Goal: Task Accomplishment & Management: Complete application form

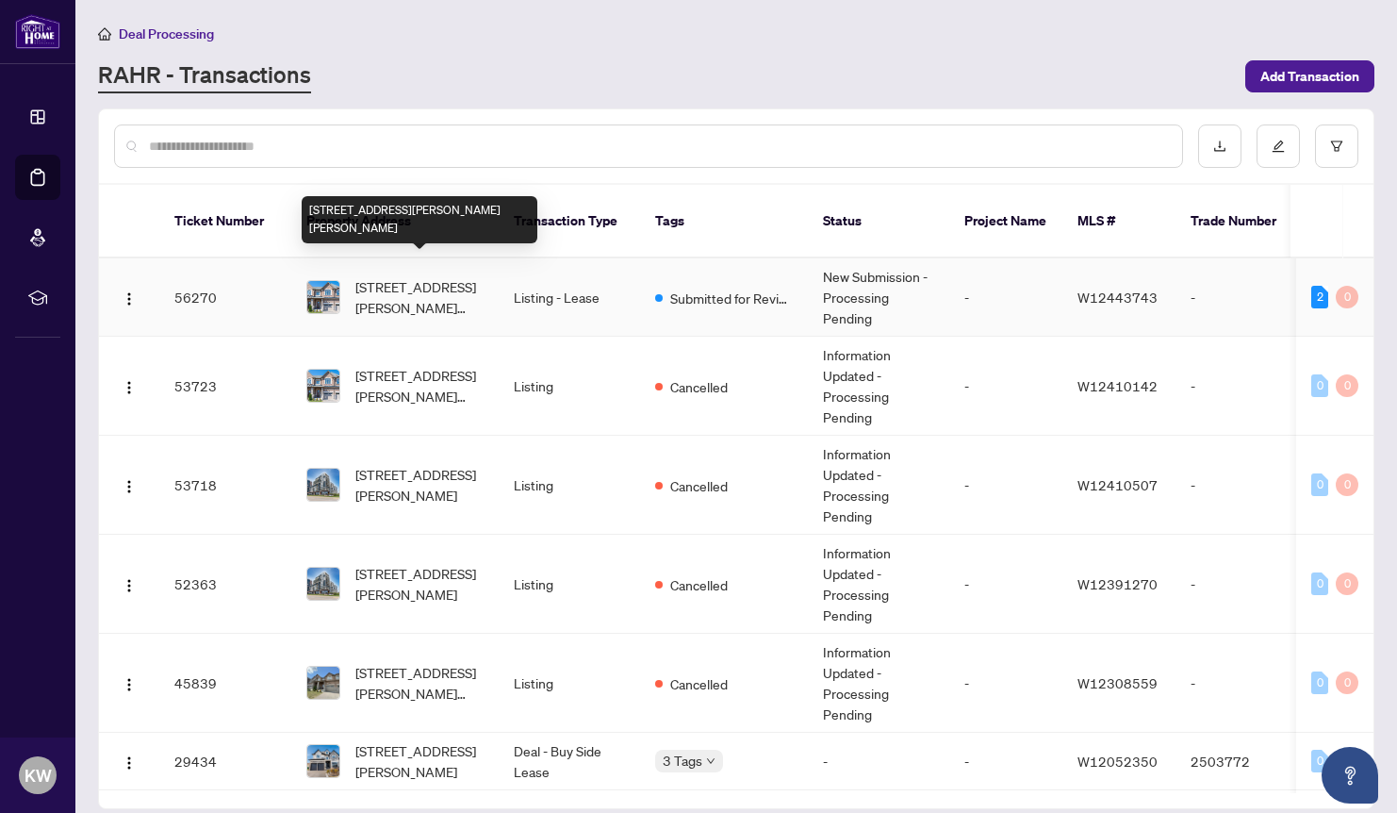
click at [388, 276] on span "[STREET_ADDRESS][PERSON_NAME][PERSON_NAME]" at bounding box center [419, 296] width 128 height 41
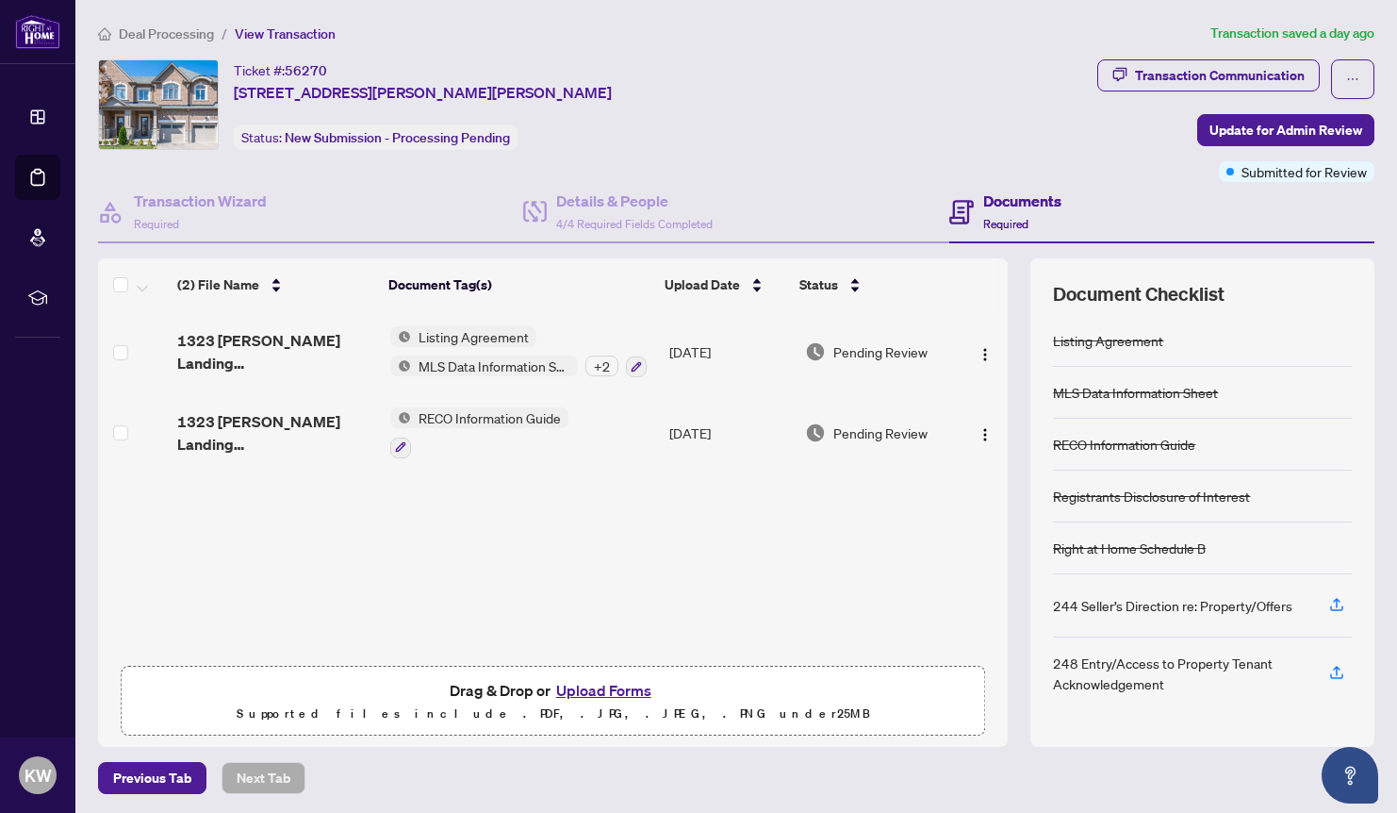
click at [590, 682] on button "Upload Forms" at bounding box center [604, 690] width 107 height 25
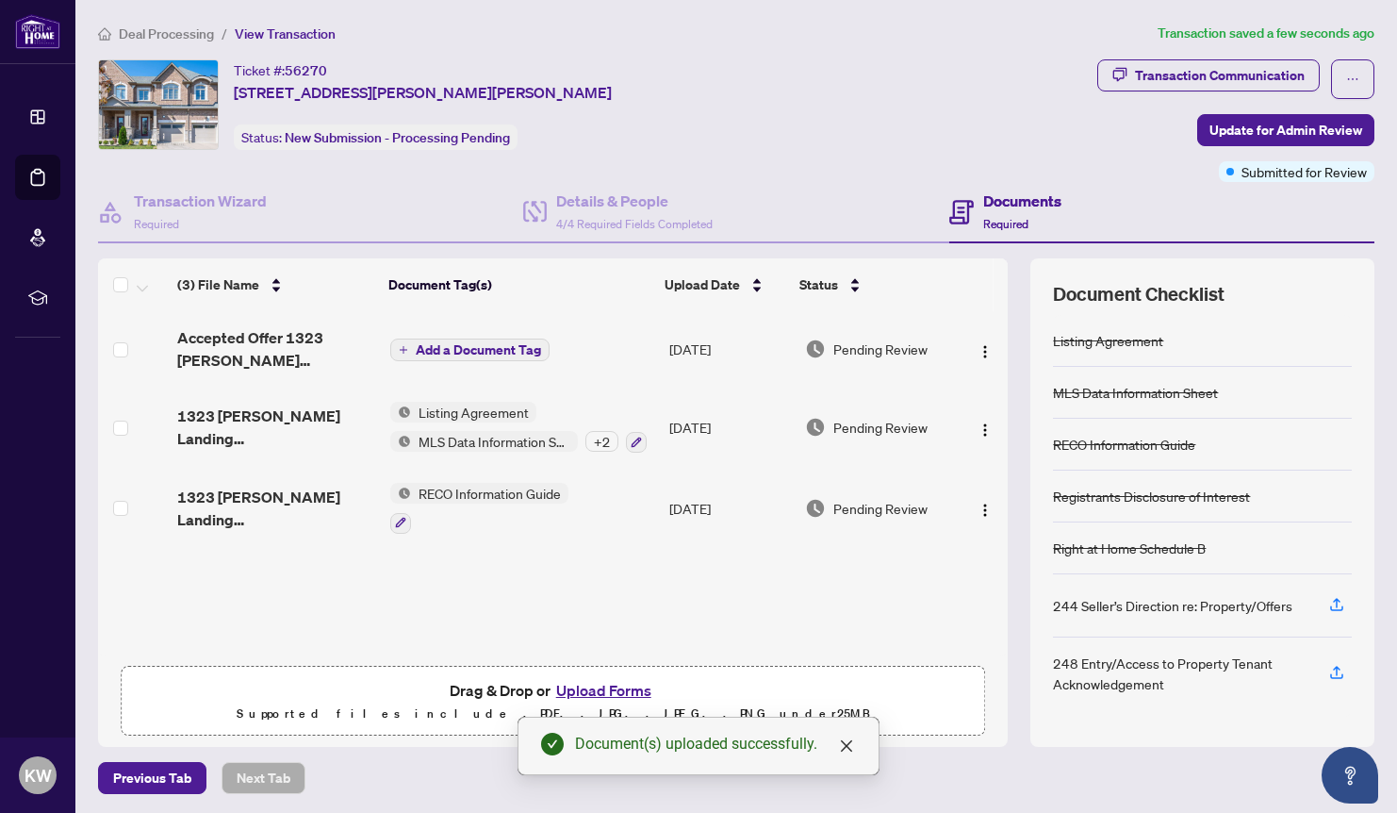
click at [421, 346] on span "Add a Document Tag" at bounding box center [478, 349] width 125 height 13
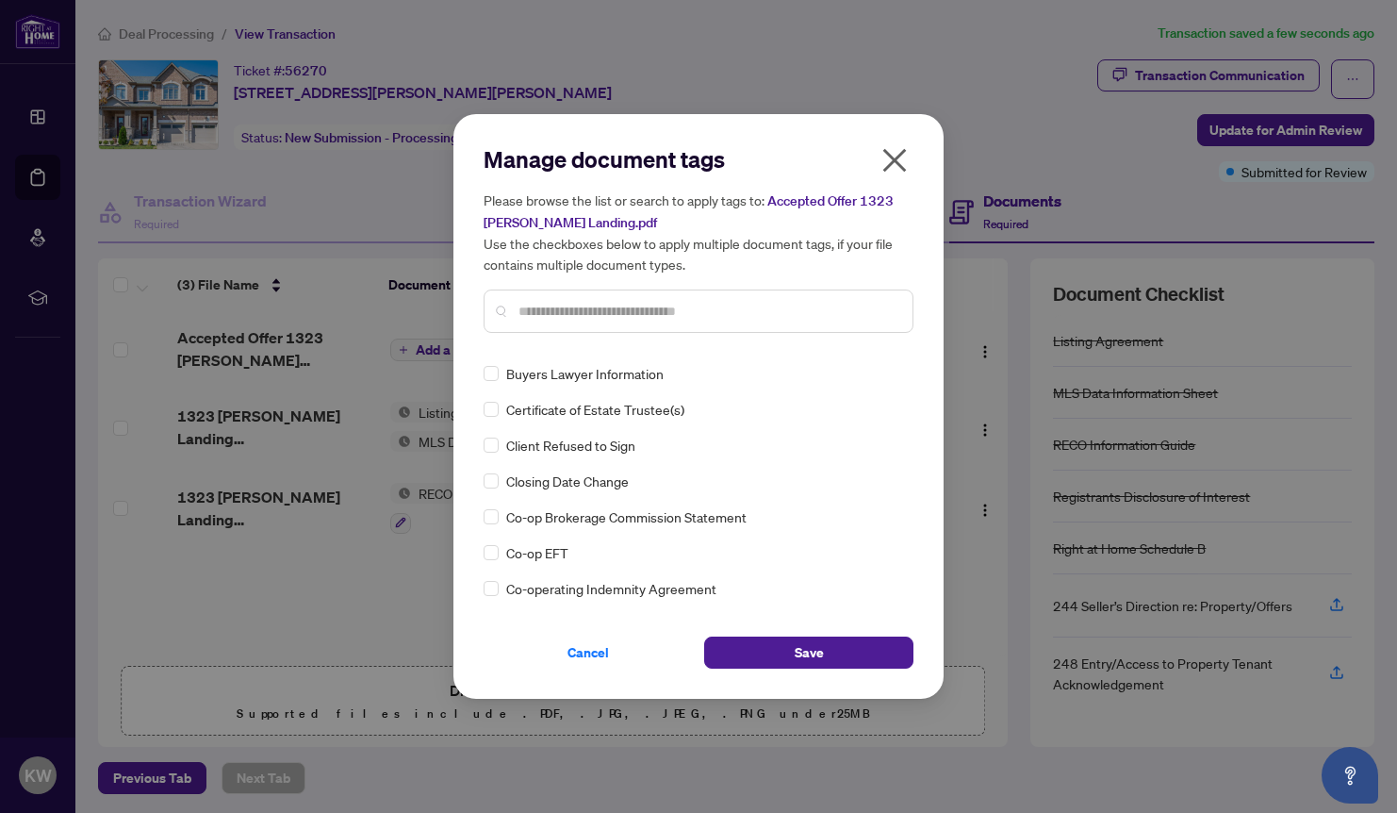
scroll to position [725, 0]
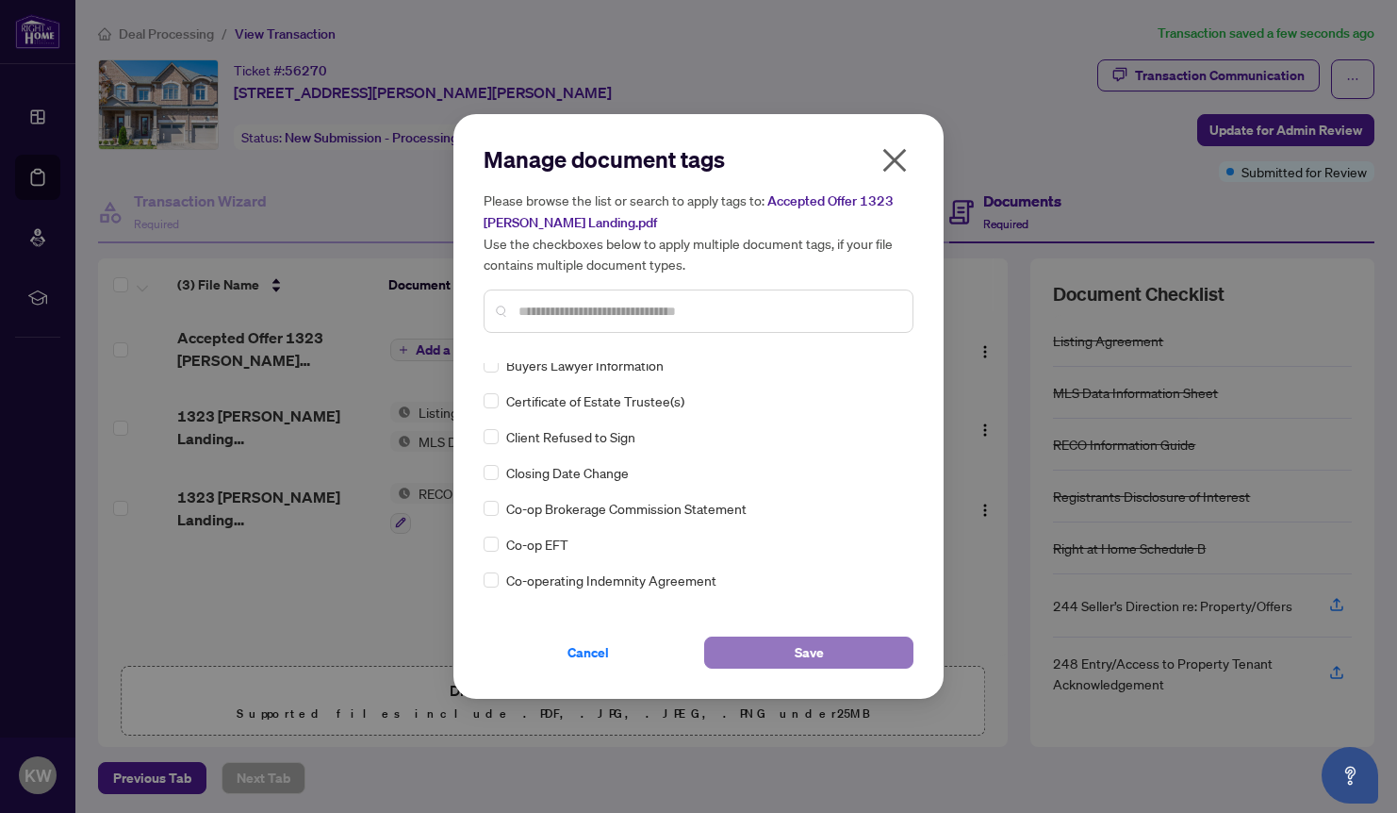
click at [798, 647] on span "Save" at bounding box center [809, 652] width 29 height 30
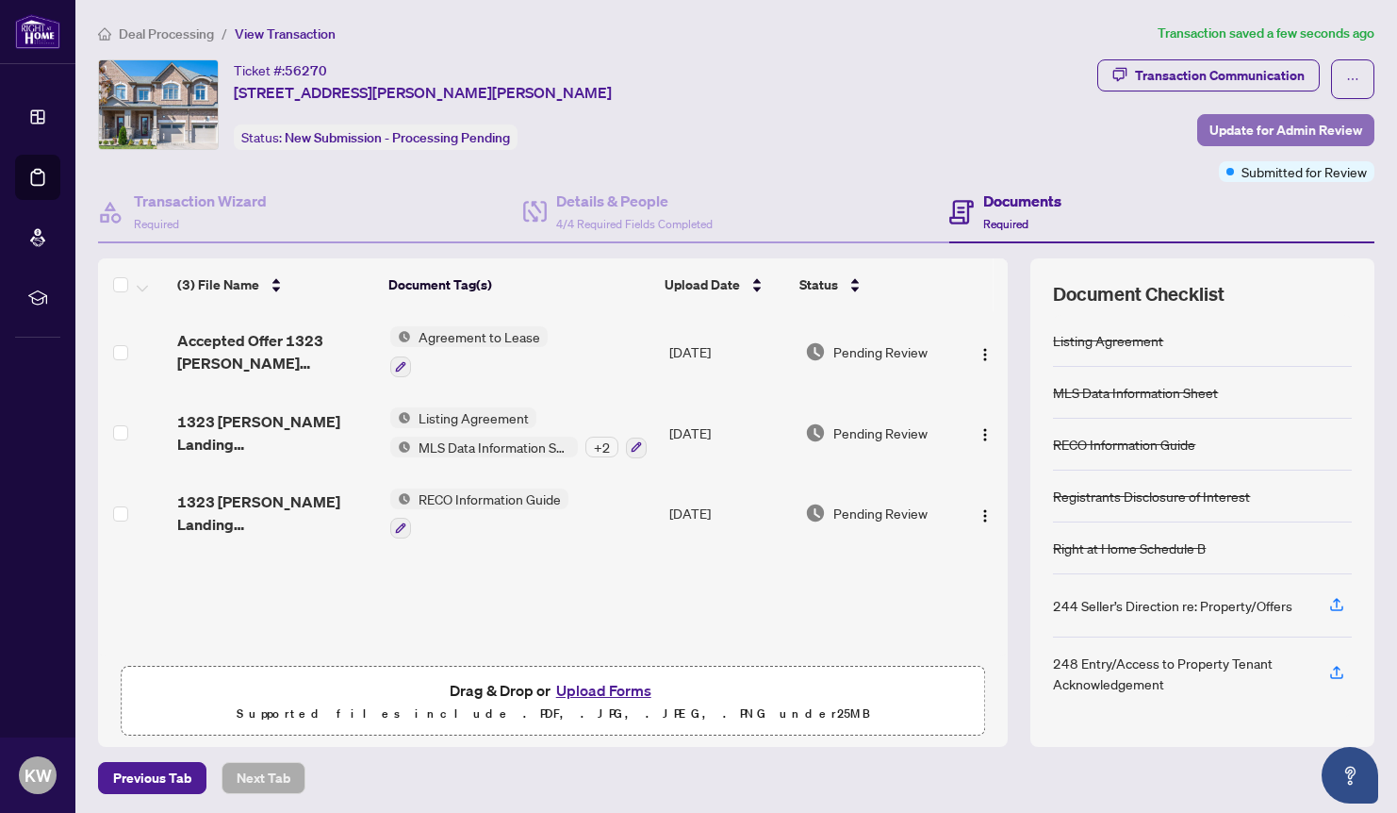
click at [1256, 131] on span "Update for Admin Review" at bounding box center [1286, 130] width 153 height 30
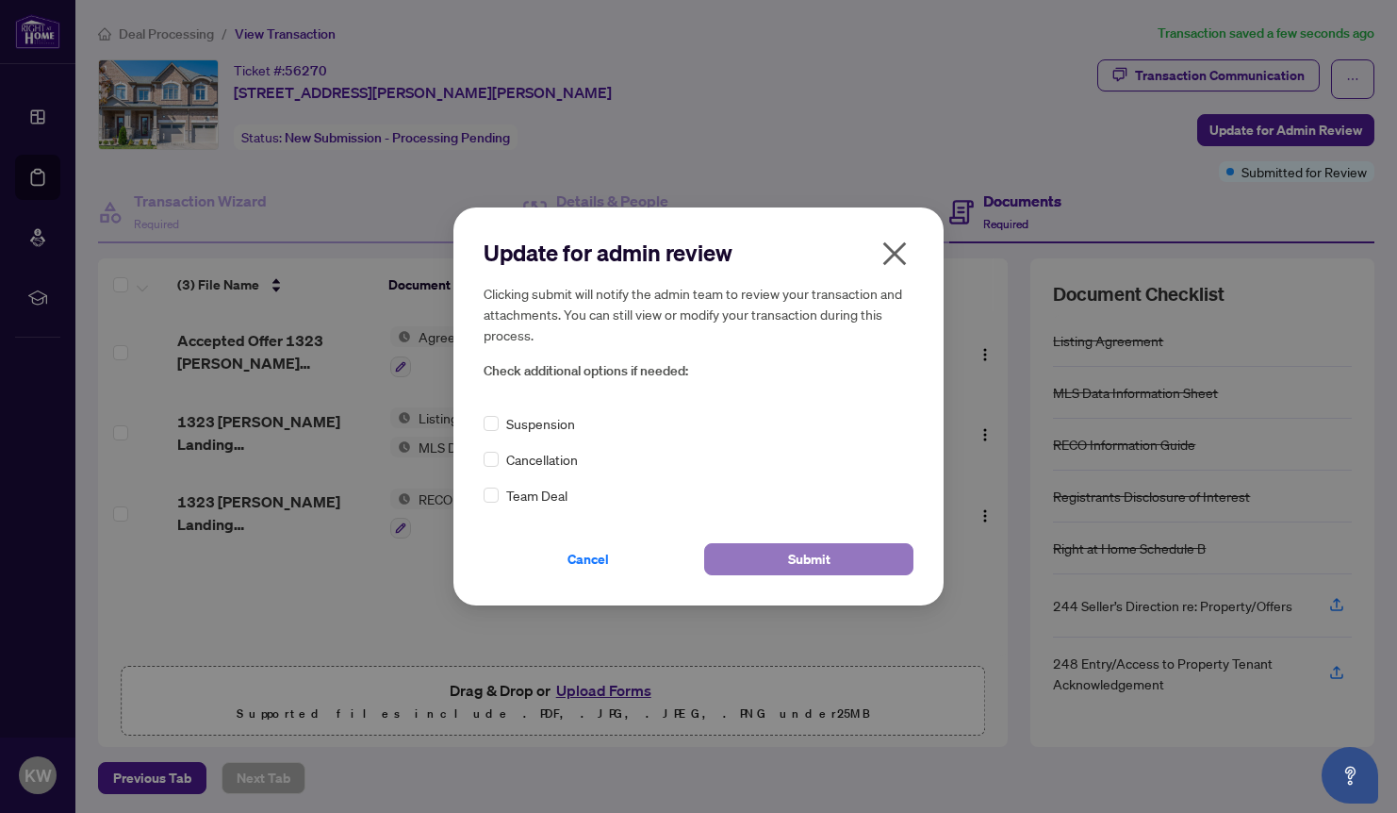
click at [805, 557] on span "Submit" at bounding box center [809, 559] width 42 height 30
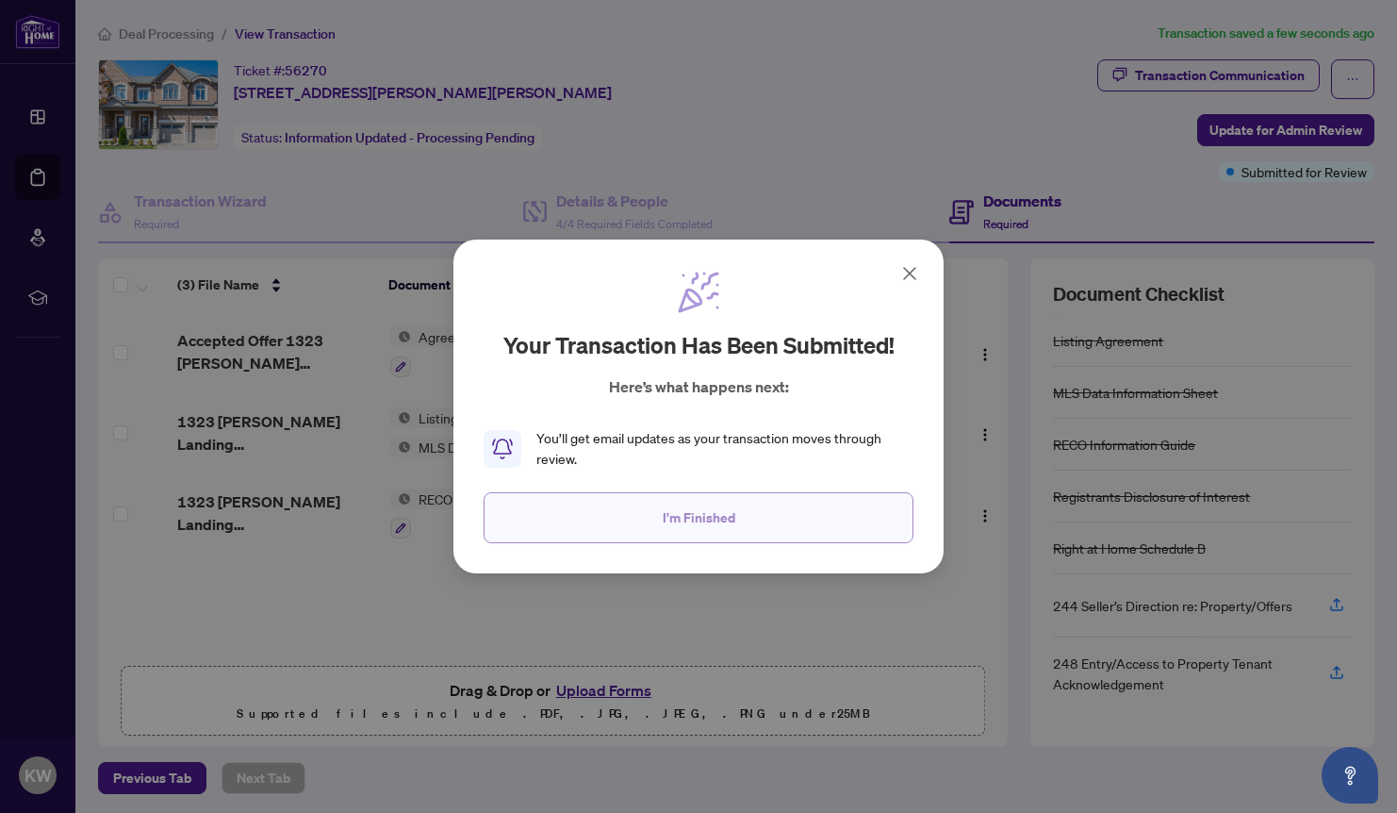
click at [693, 514] on span "I'm Finished" at bounding box center [699, 518] width 73 height 30
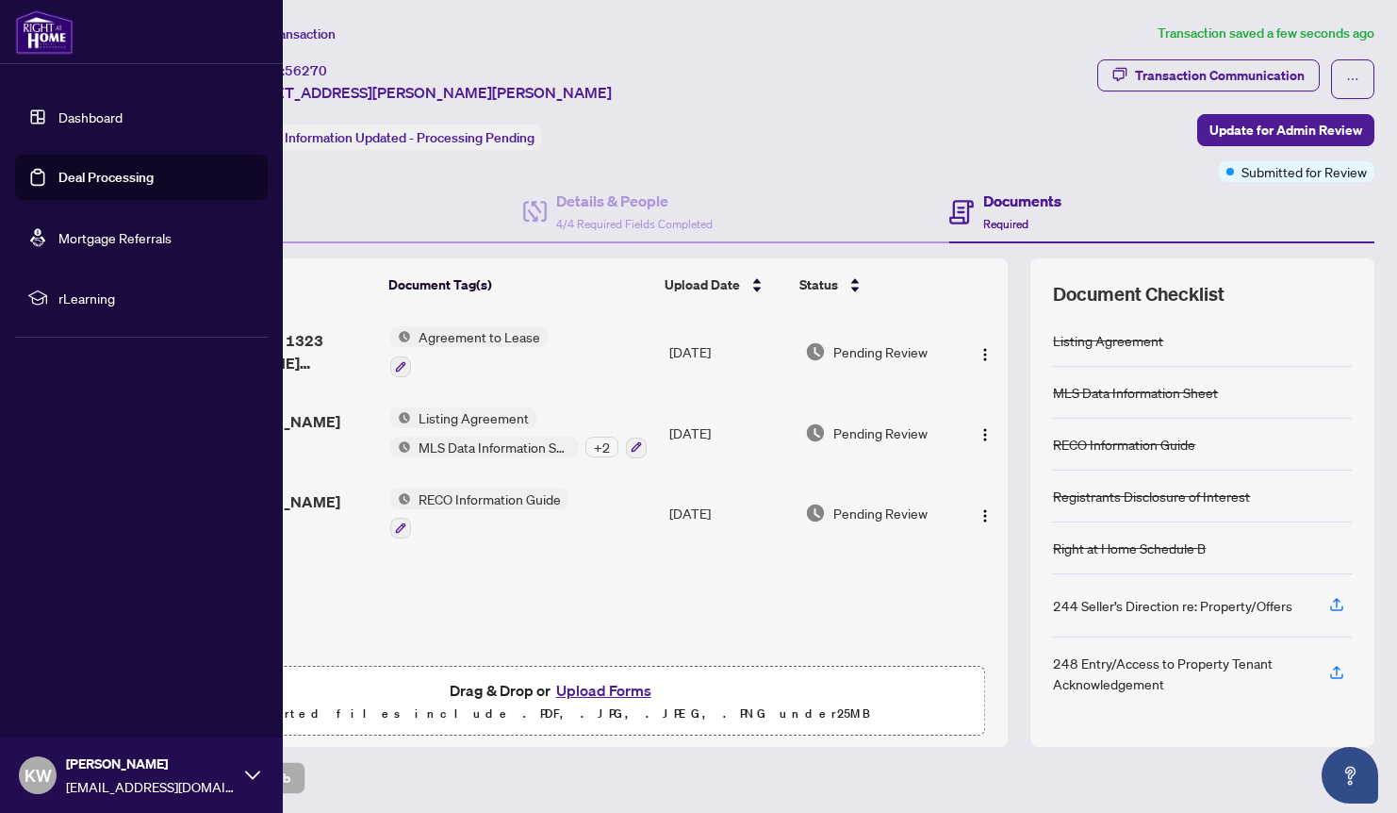
click at [96, 110] on link "Dashboard" at bounding box center [90, 116] width 64 height 17
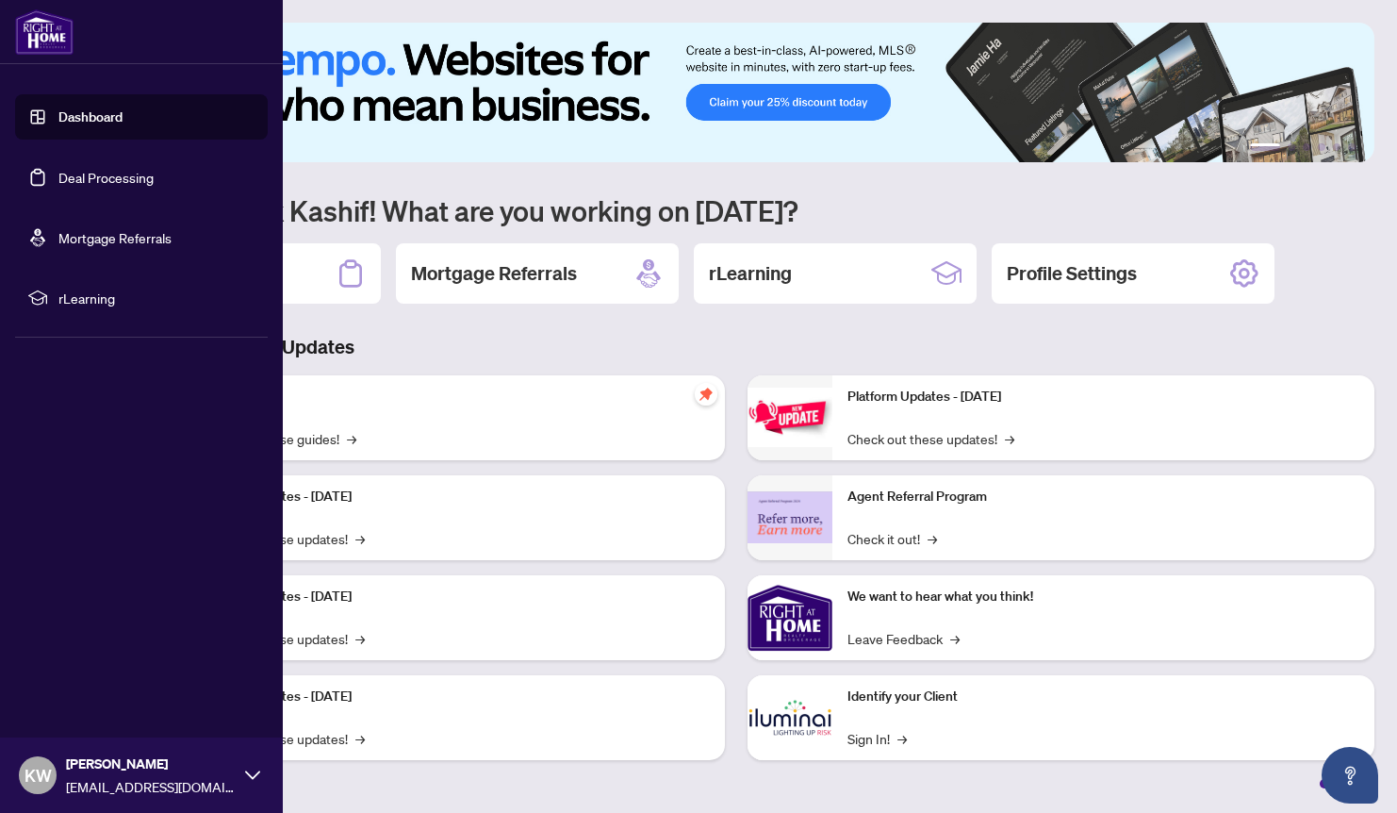
click at [107, 185] on link "Deal Processing" at bounding box center [105, 177] width 95 height 17
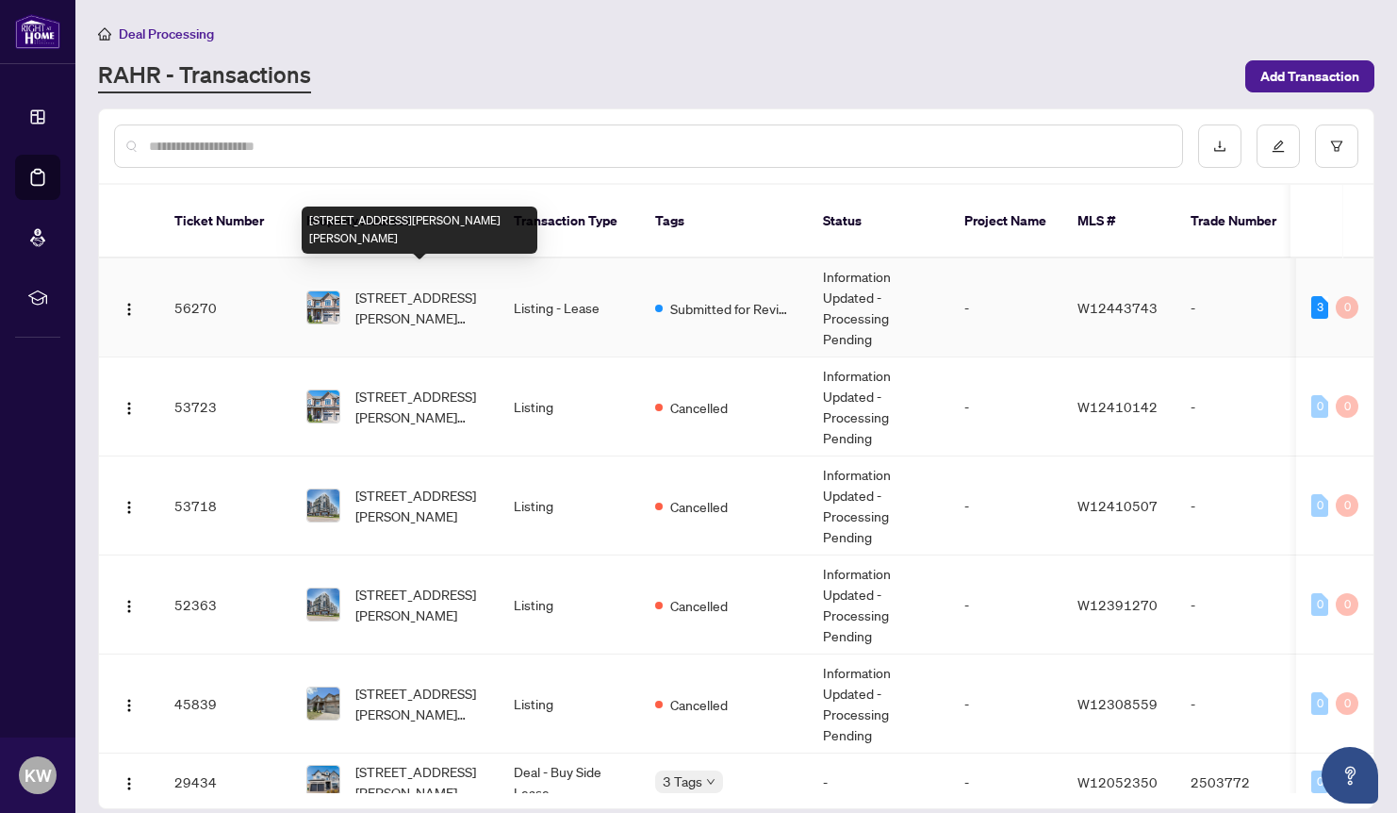
click at [375, 287] on span "[STREET_ADDRESS][PERSON_NAME][PERSON_NAME]" at bounding box center [419, 307] width 128 height 41
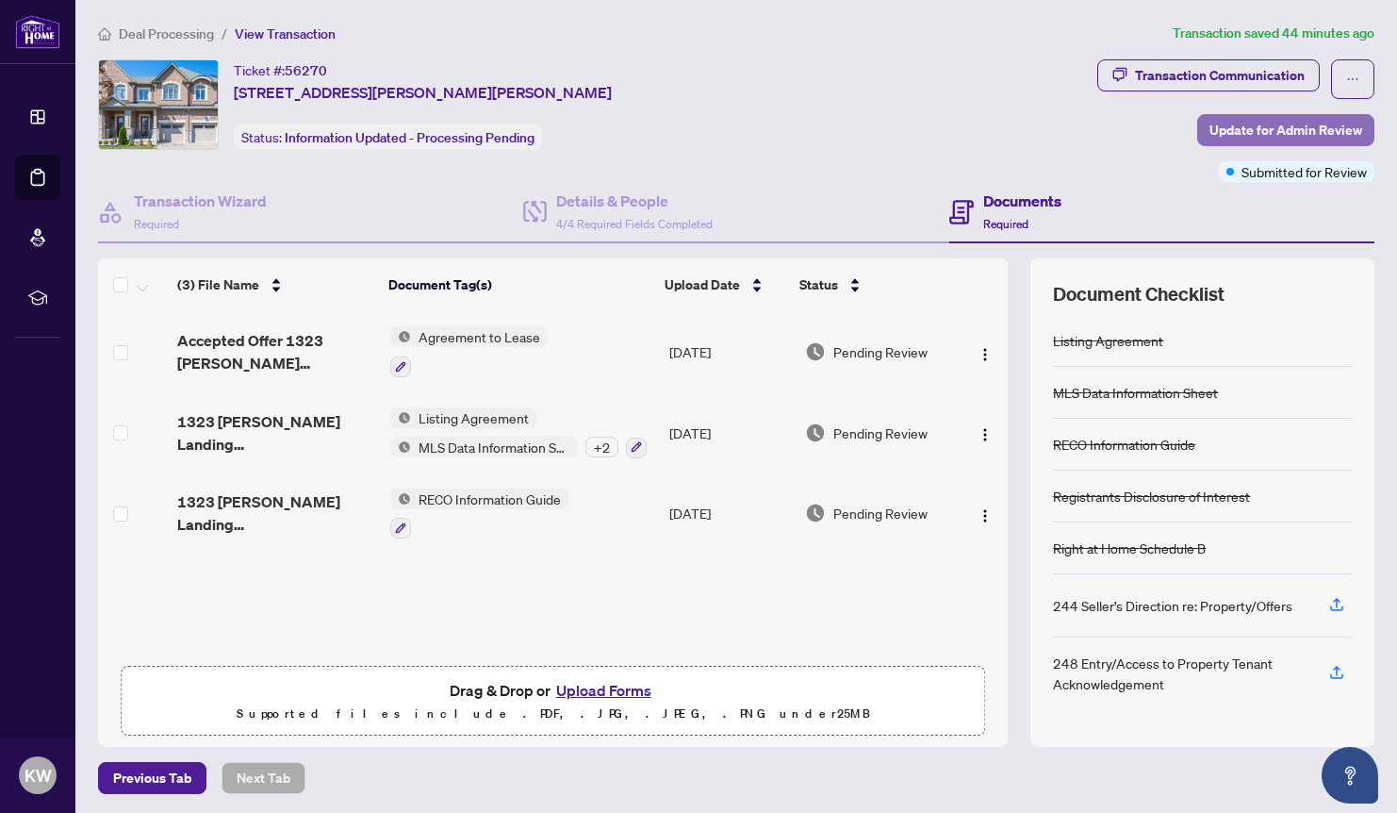
click at [1260, 126] on span "Update for Admin Review" at bounding box center [1286, 130] width 153 height 30
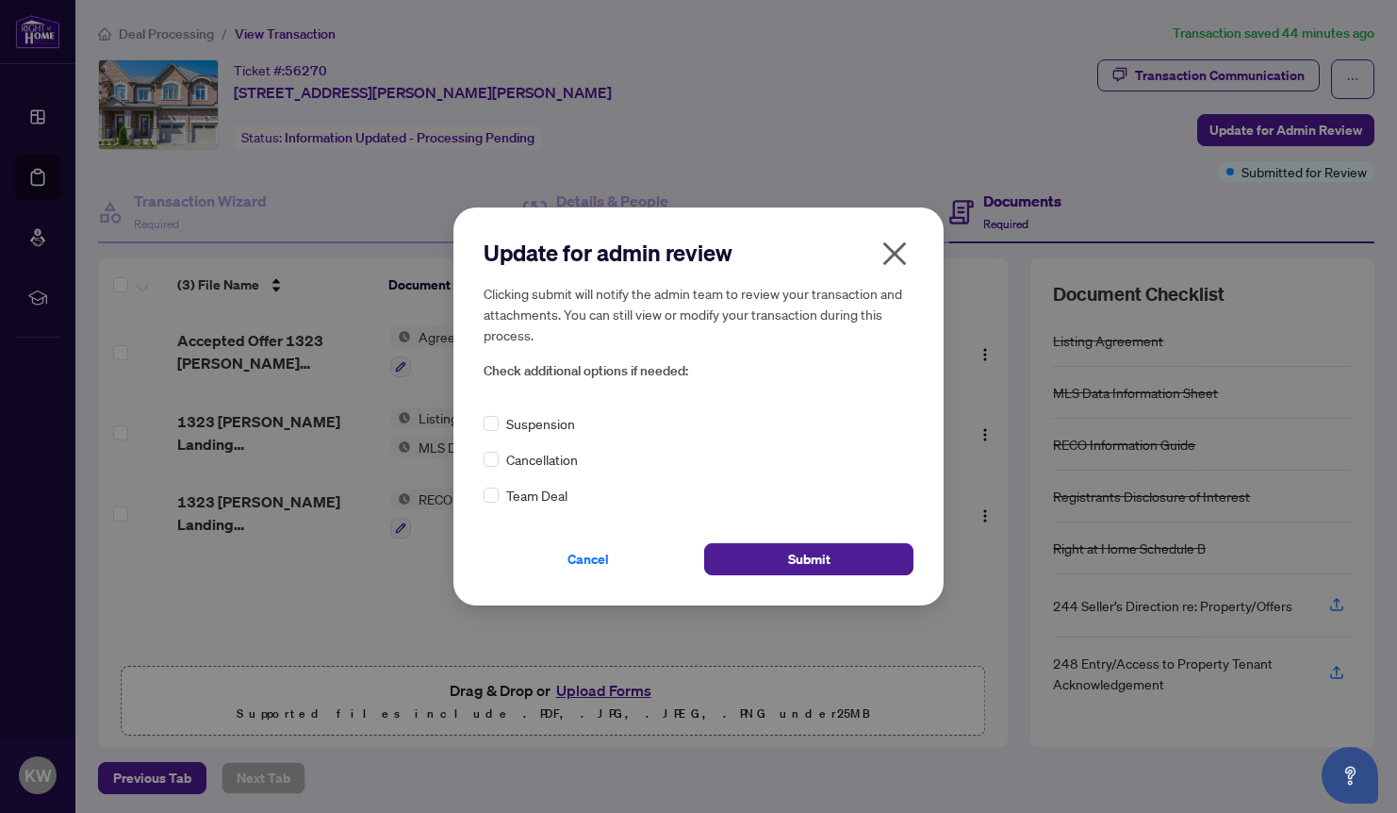
click at [900, 254] on icon "close" at bounding box center [895, 254] width 30 height 30
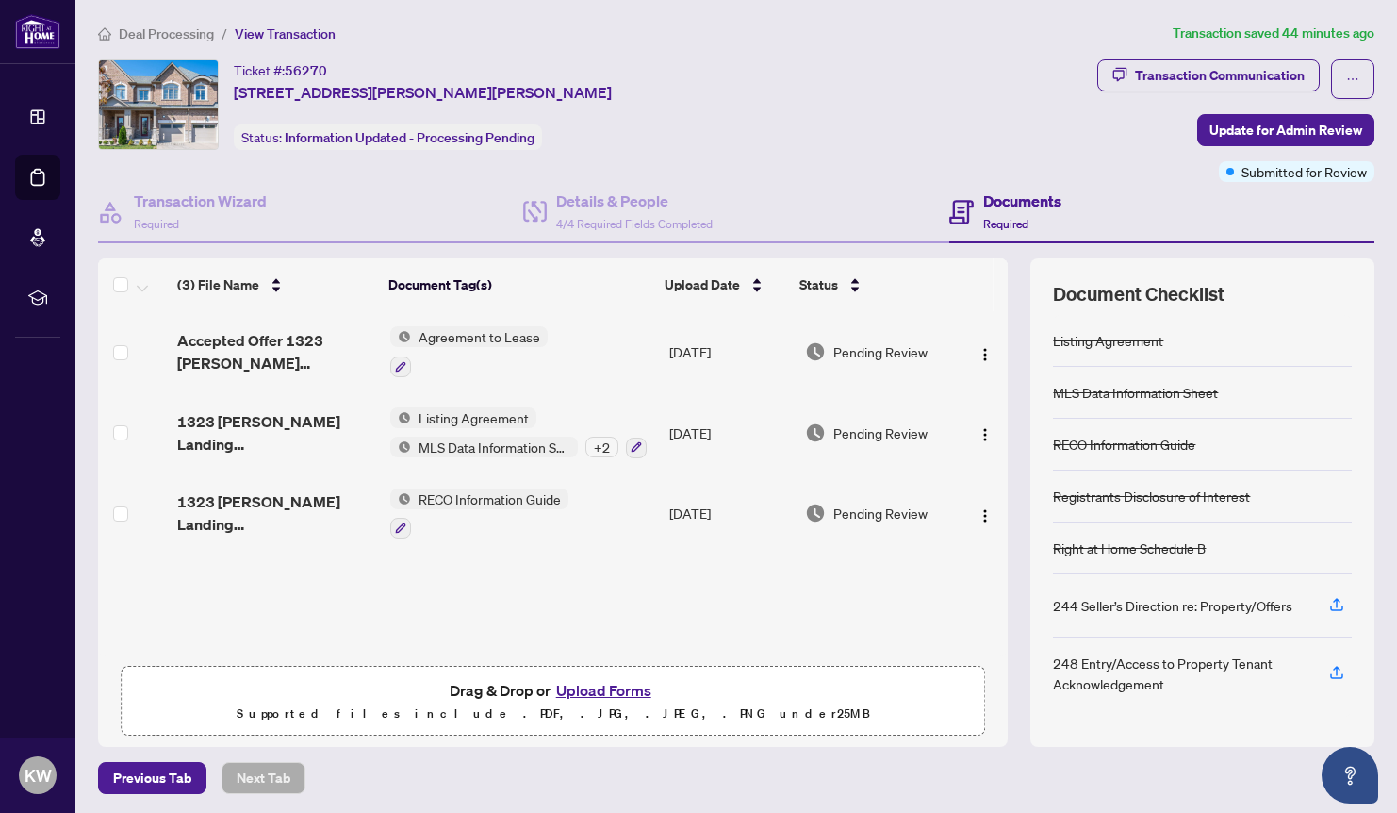
click at [607, 685] on button "Upload Forms" at bounding box center [604, 690] width 107 height 25
click at [607, 684] on button "Upload Forms" at bounding box center [604, 690] width 107 height 25
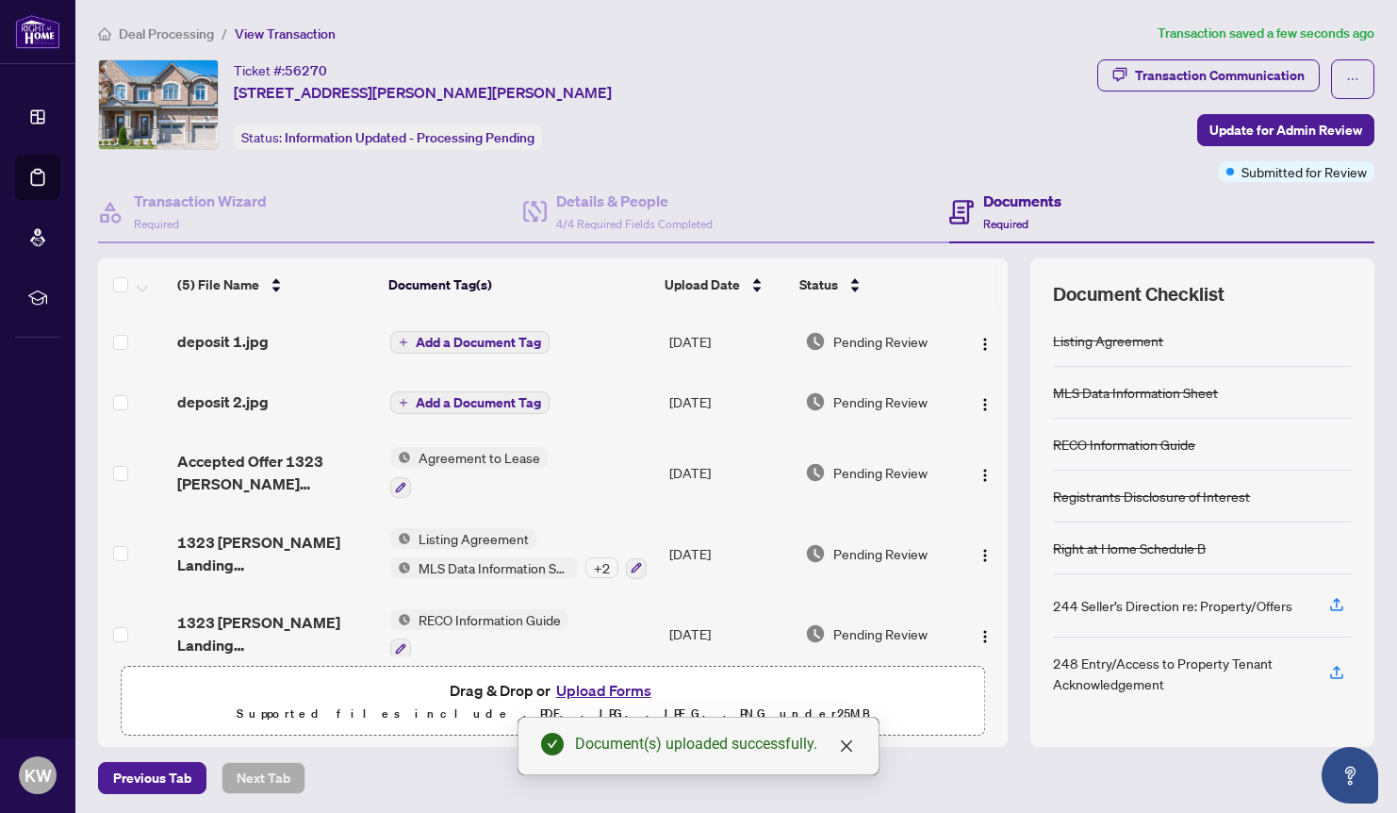
scroll to position [23, 0]
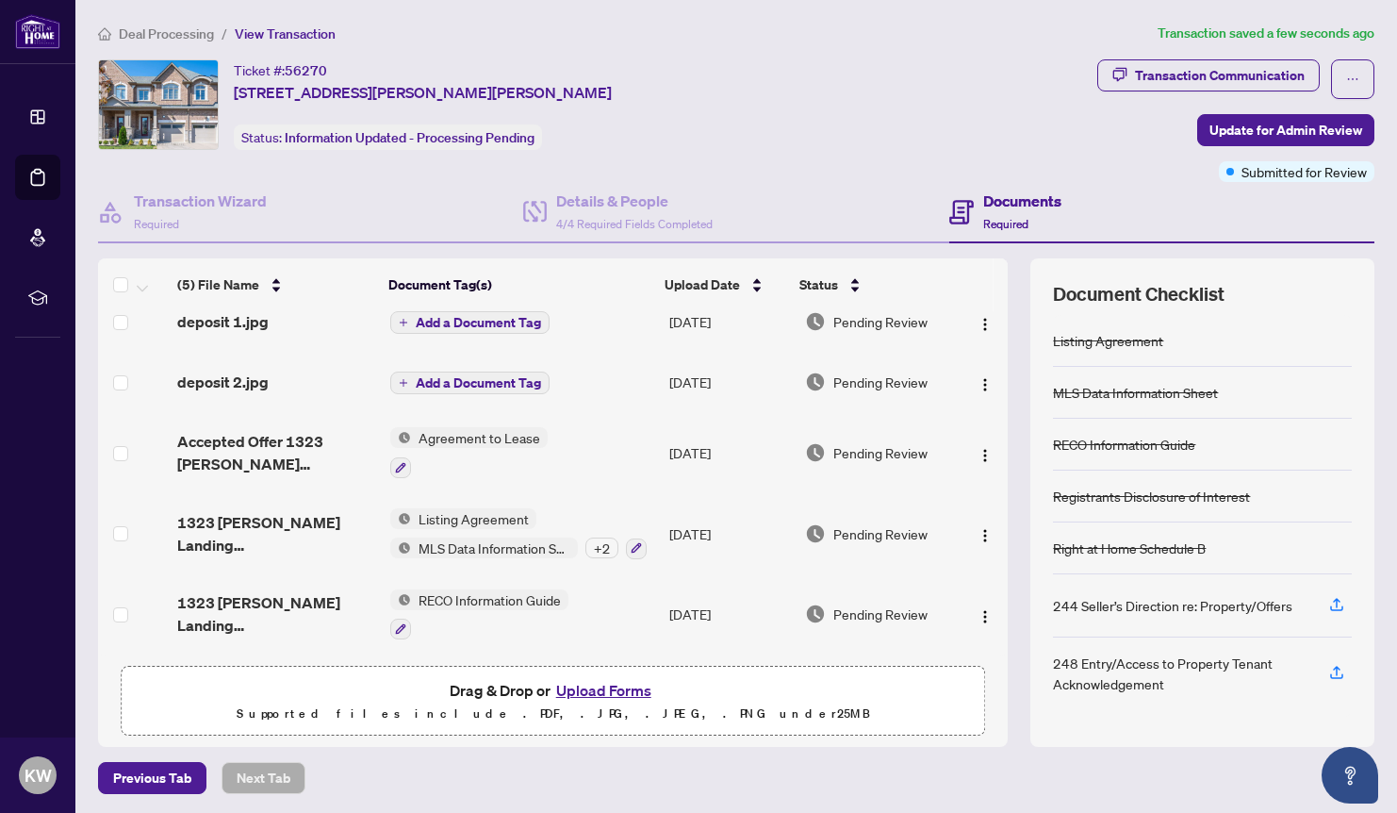
click at [517, 319] on span "Add a Document Tag" at bounding box center [478, 322] width 125 height 13
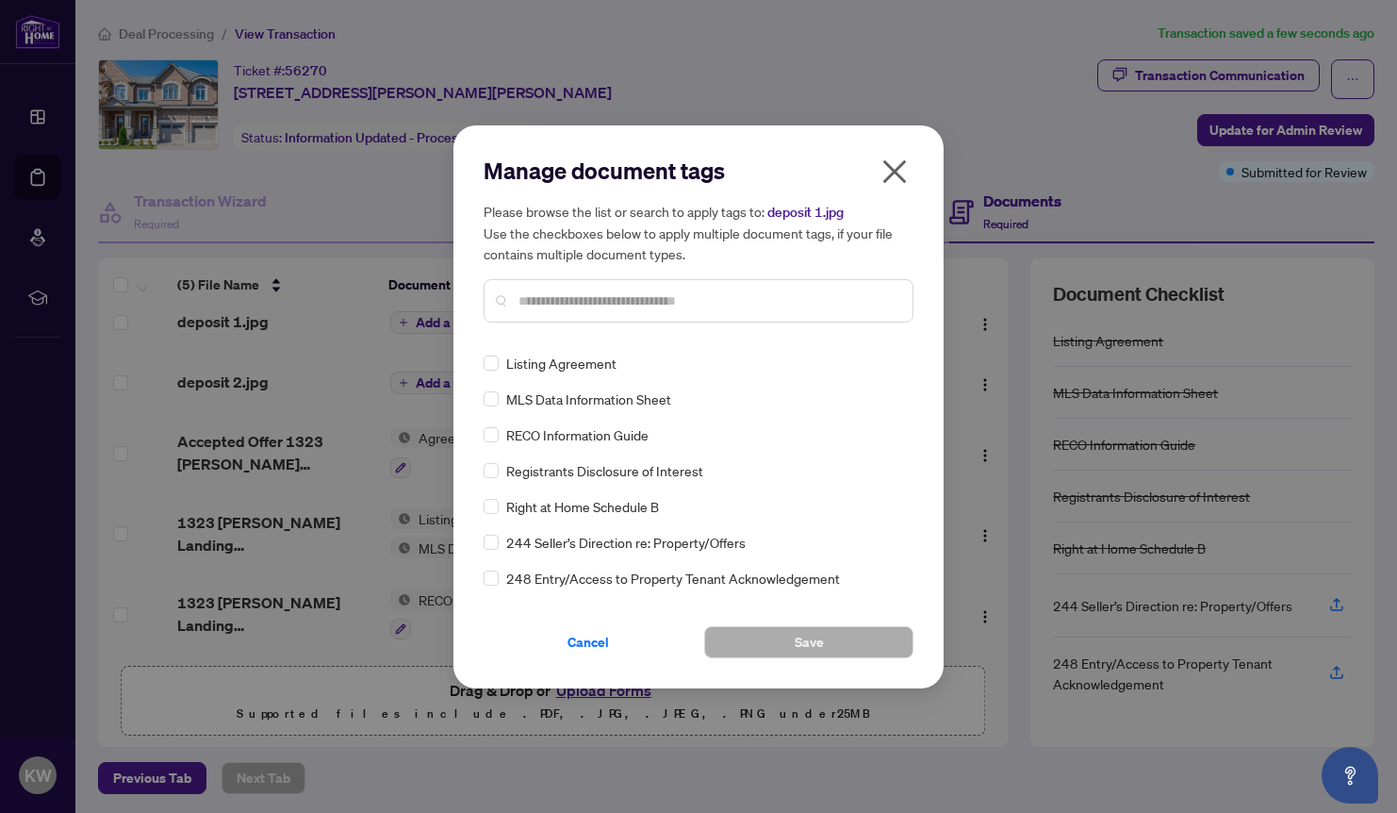
click at [556, 297] on input "text" at bounding box center [708, 300] width 379 height 21
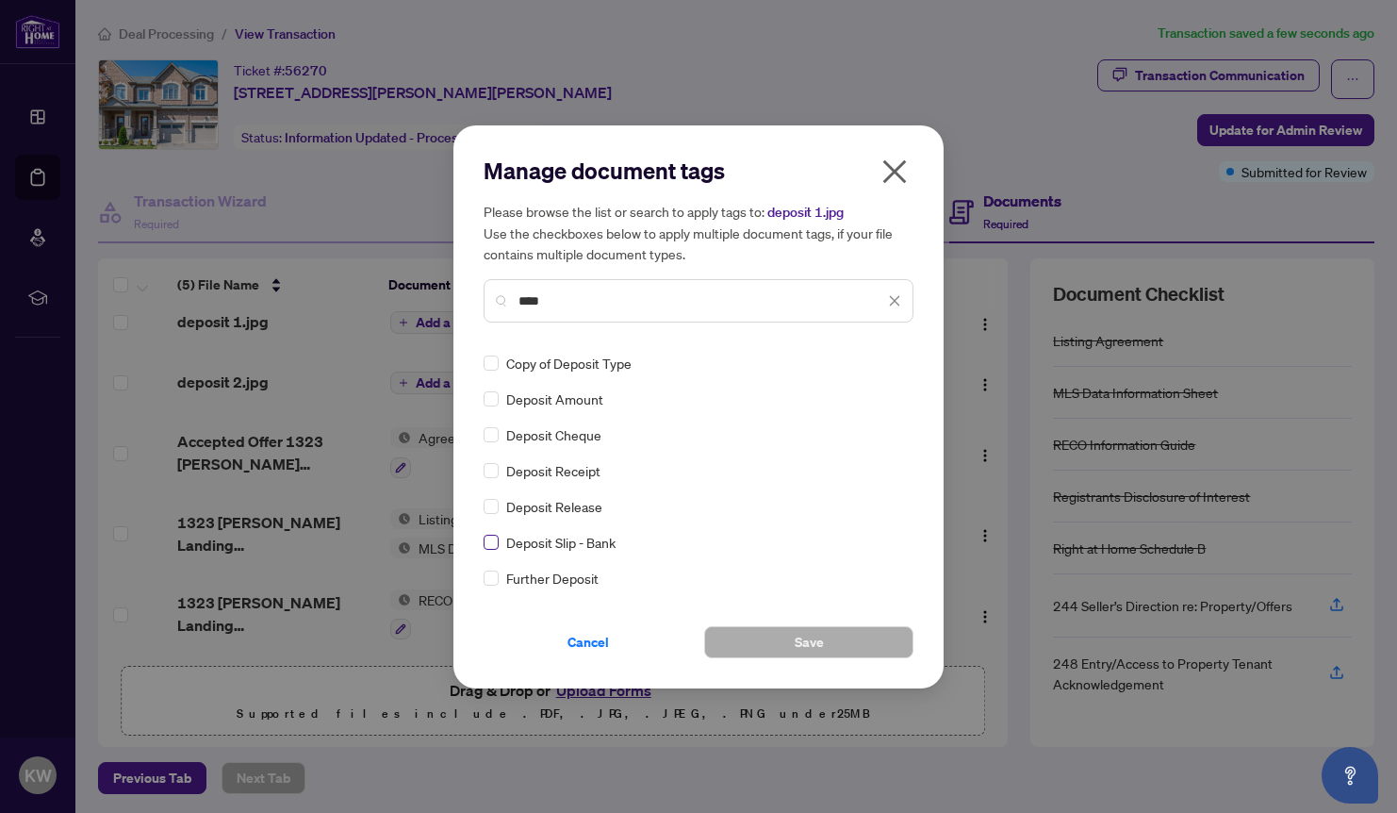
type input "****"
click at [740, 644] on button "Save" at bounding box center [808, 642] width 209 height 32
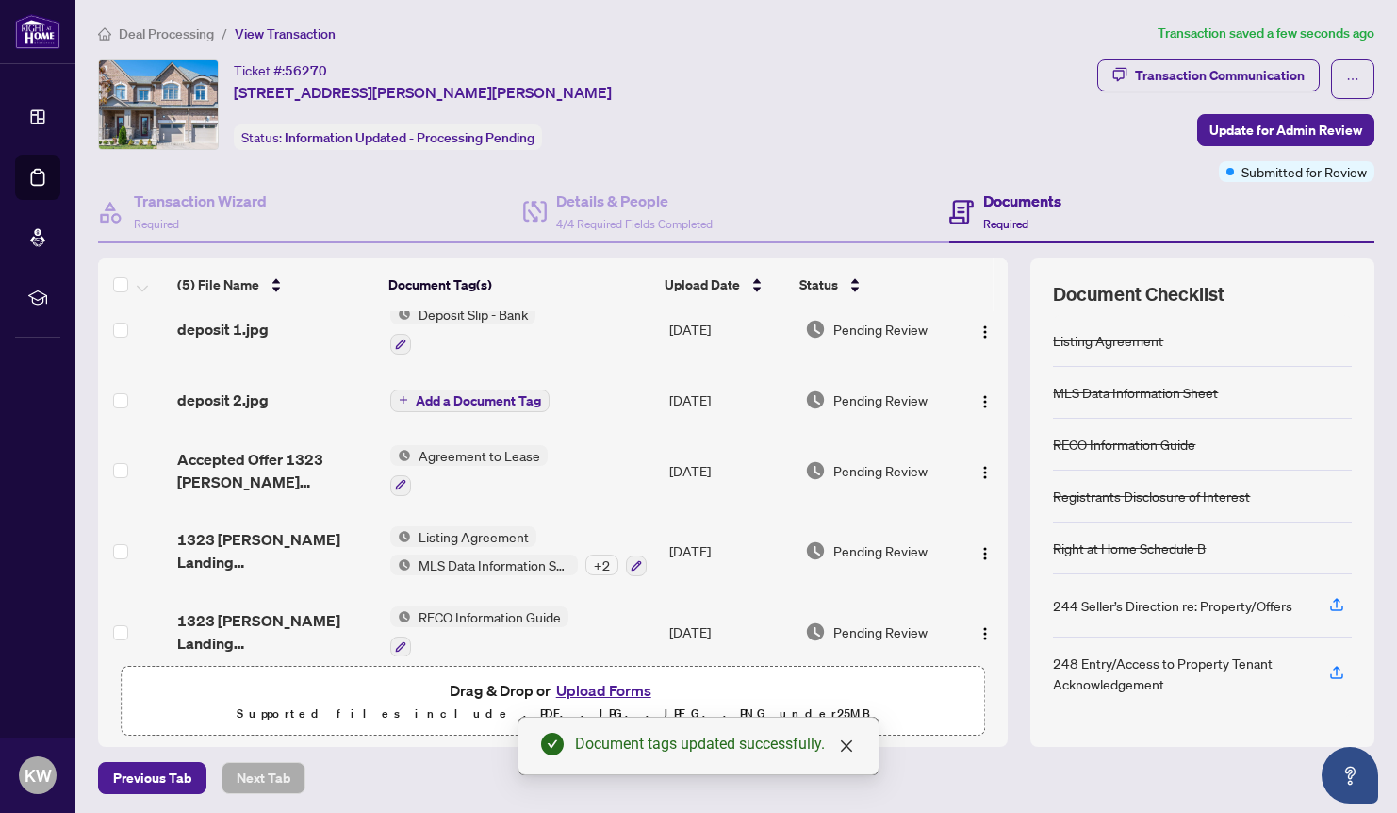
click at [419, 394] on span "Add a Document Tag" at bounding box center [478, 400] width 125 height 13
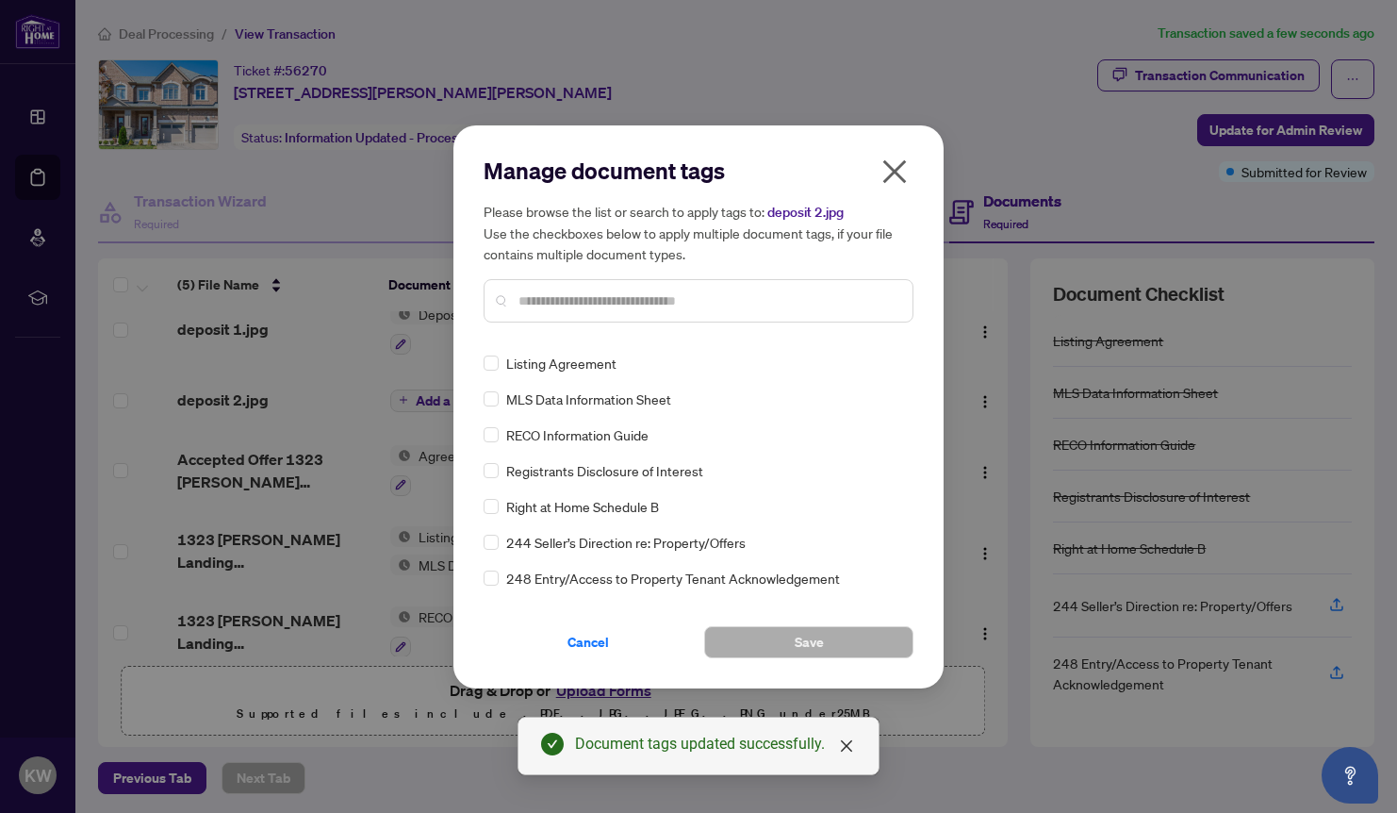
click at [554, 295] on input "text" at bounding box center [708, 300] width 379 height 21
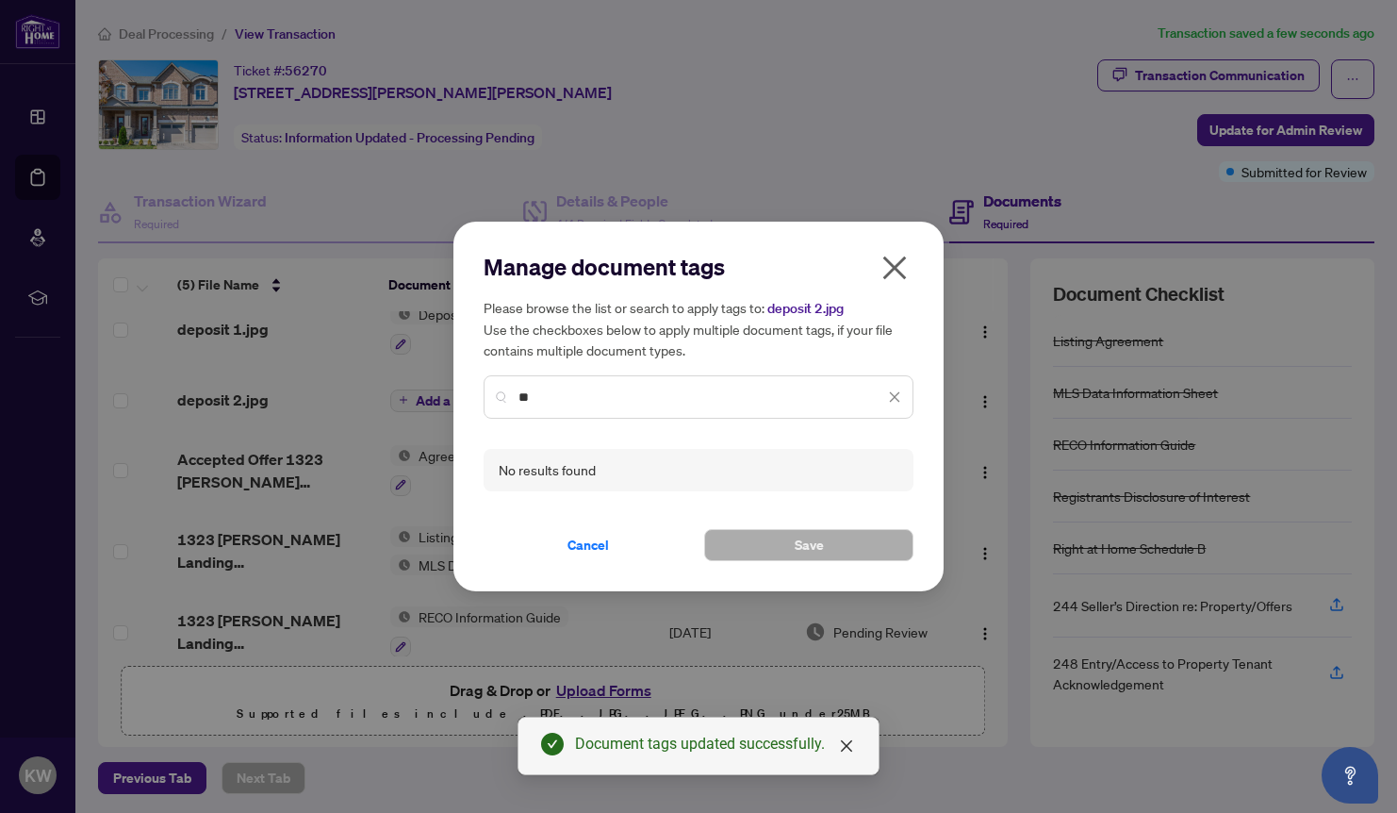
type input "*"
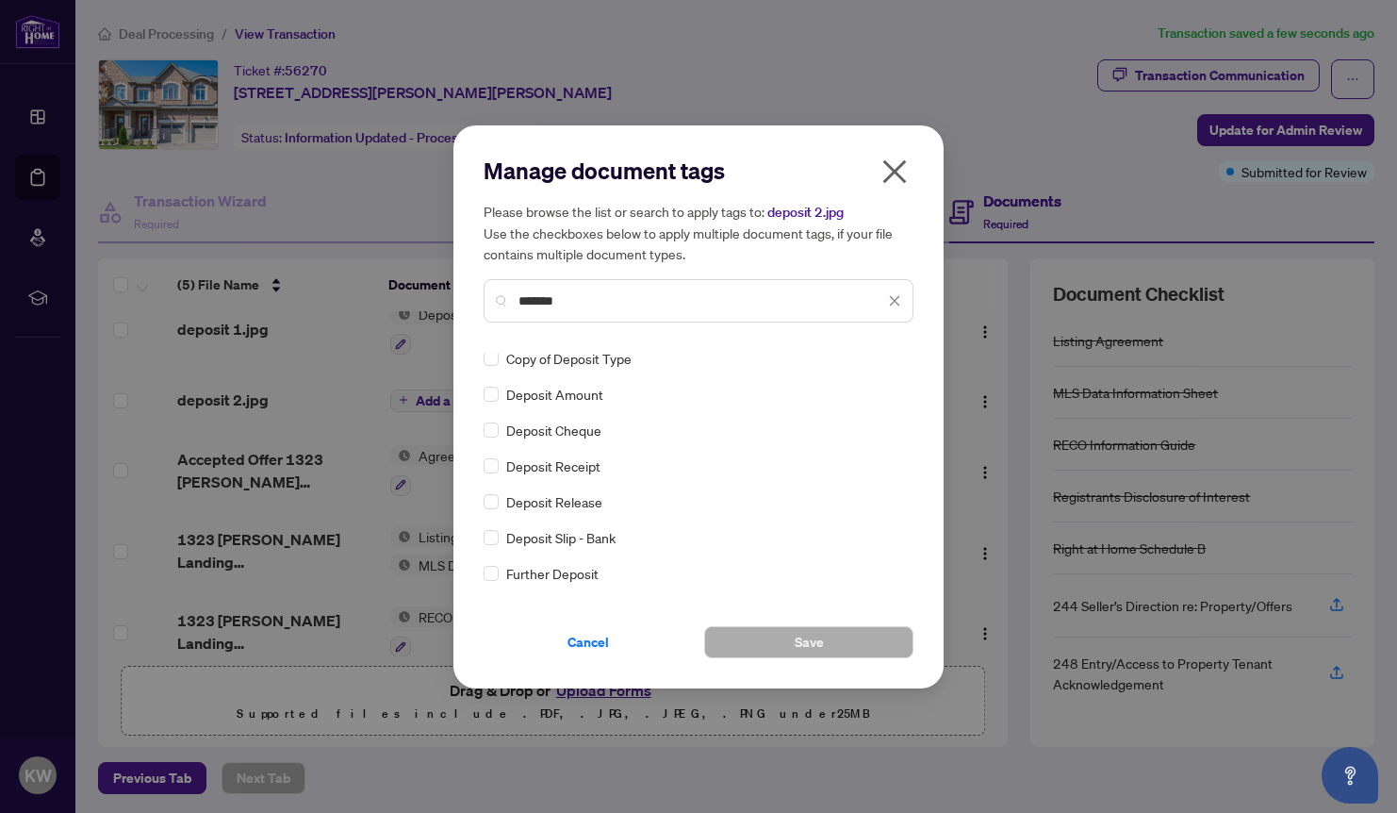
scroll to position [0, 0]
type input "*******"
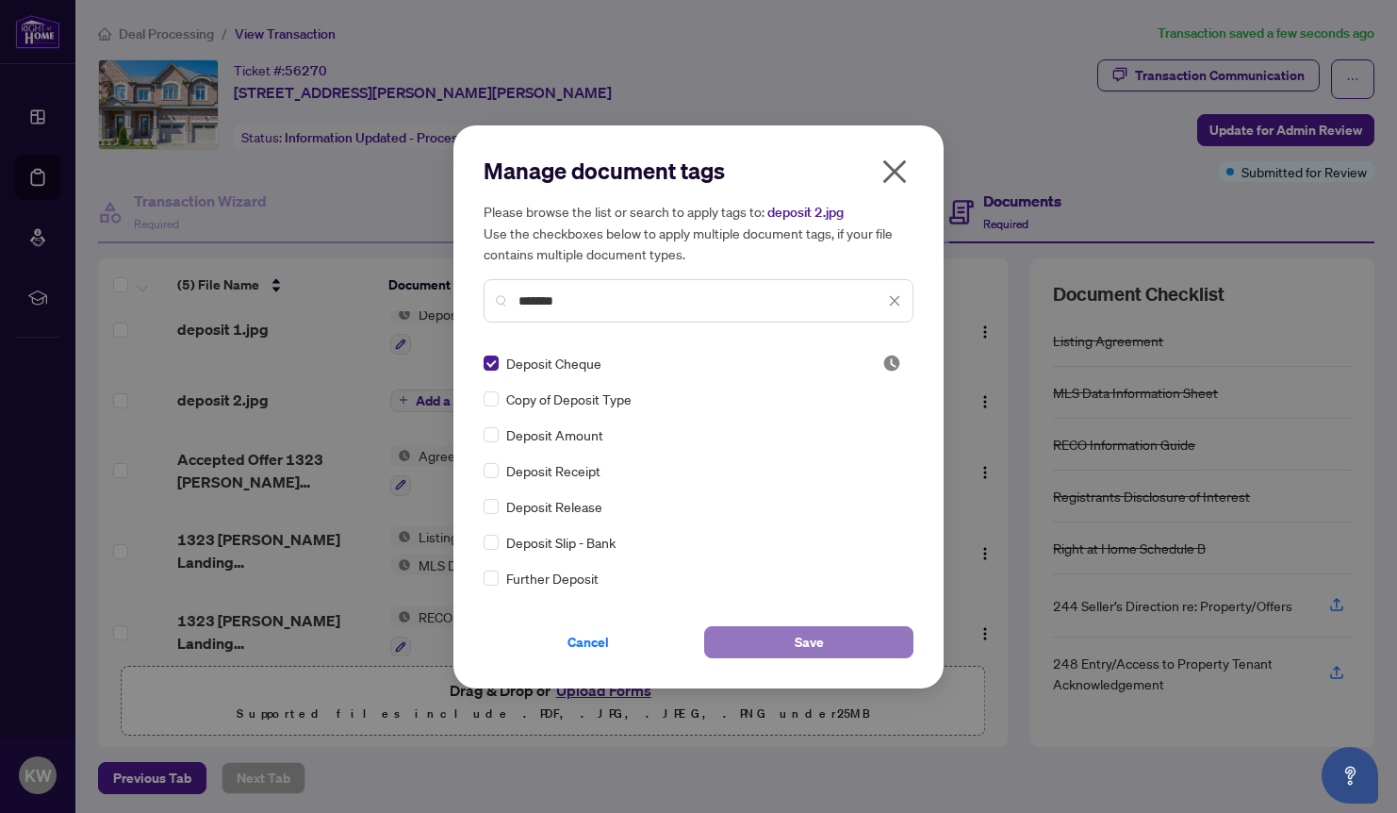
click at [794, 639] on button "Save" at bounding box center [808, 642] width 209 height 32
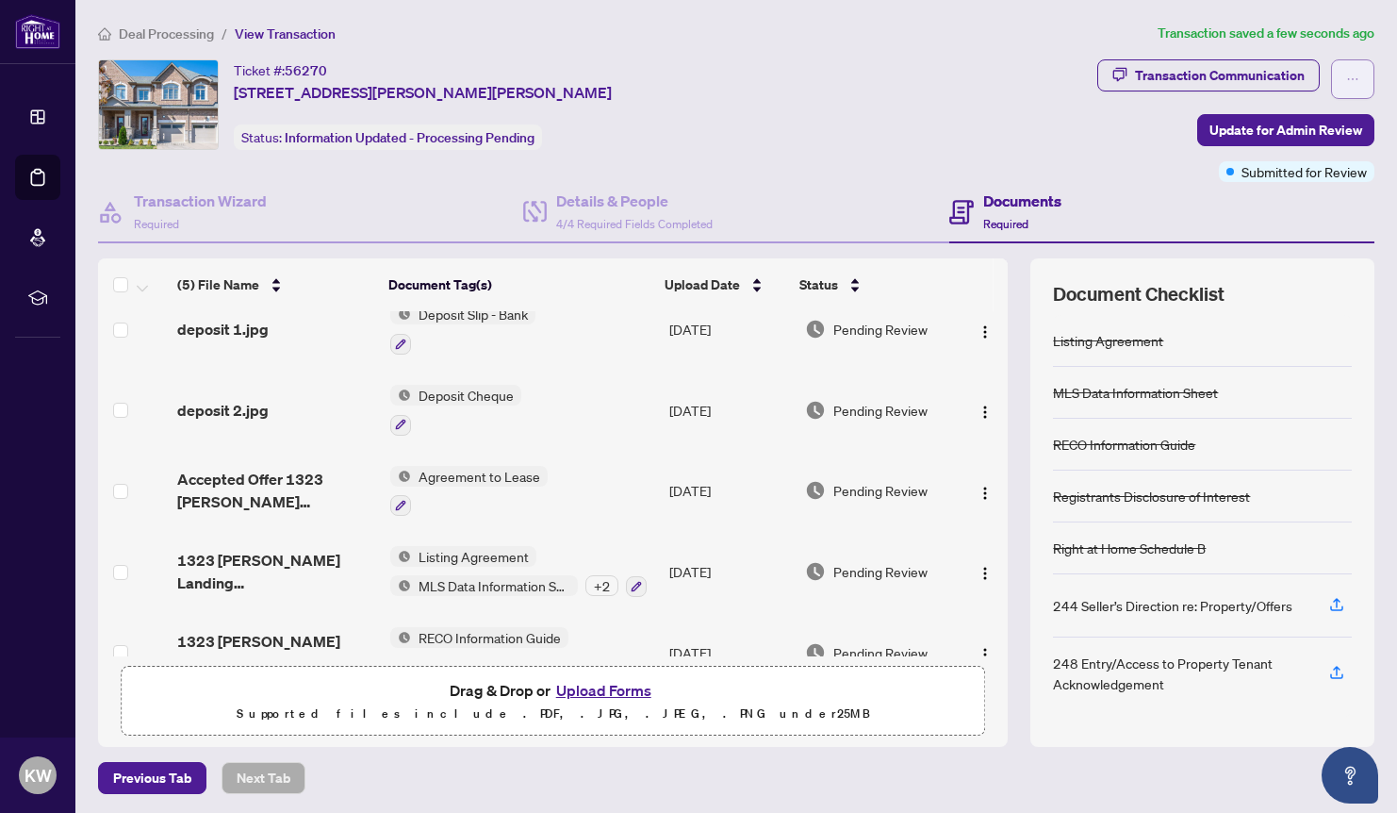
click at [1344, 79] on button "button" at bounding box center [1352, 79] width 43 height 40
click at [1113, 146] on div "Transaction Communication Update for Admin Review Submitted for Review" at bounding box center [1236, 120] width 277 height 123
click at [1277, 128] on span "Update for Admin Review" at bounding box center [1286, 130] width 153 height 30
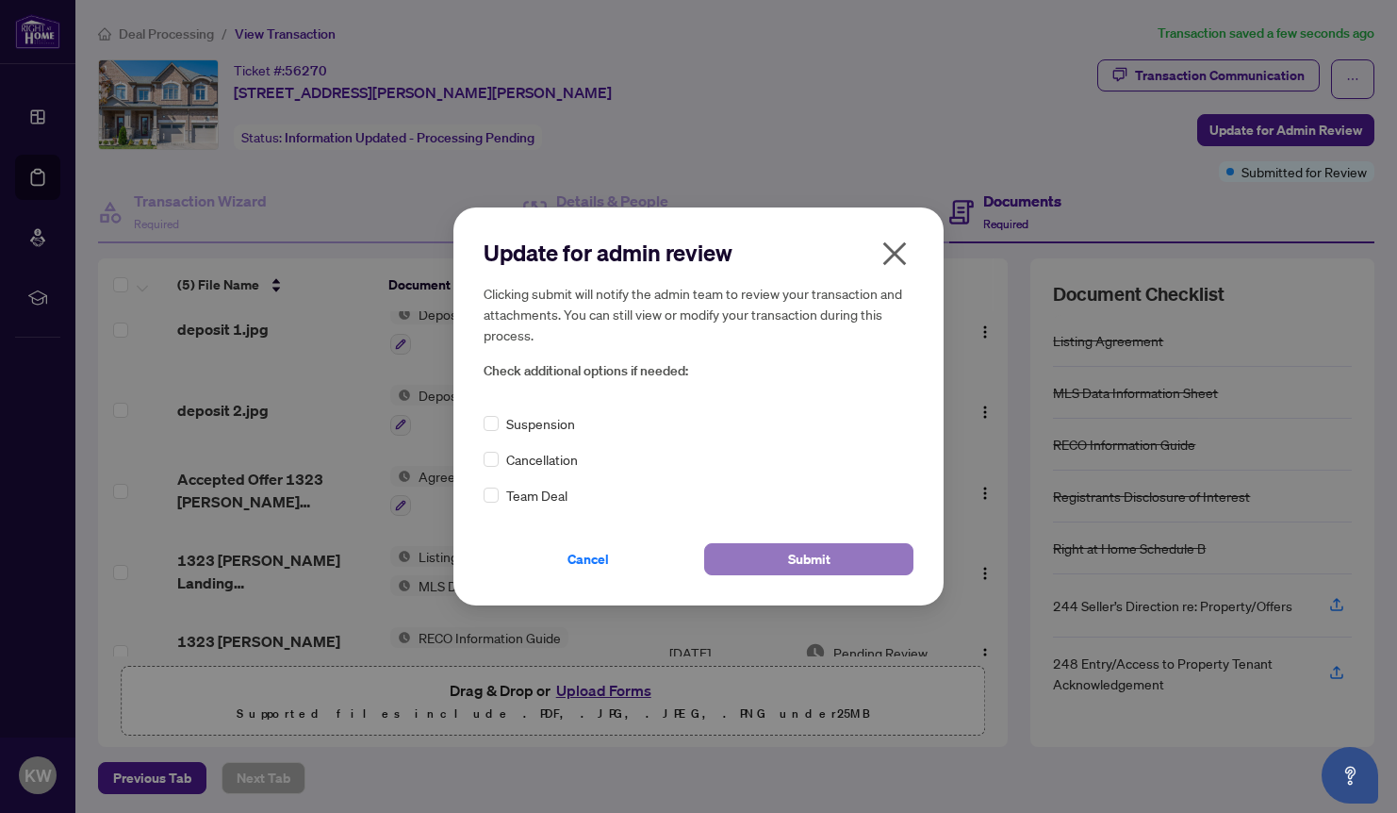
click at [832, 560] on button "Submit" at bounding box center [808, 559] width 209 height 32
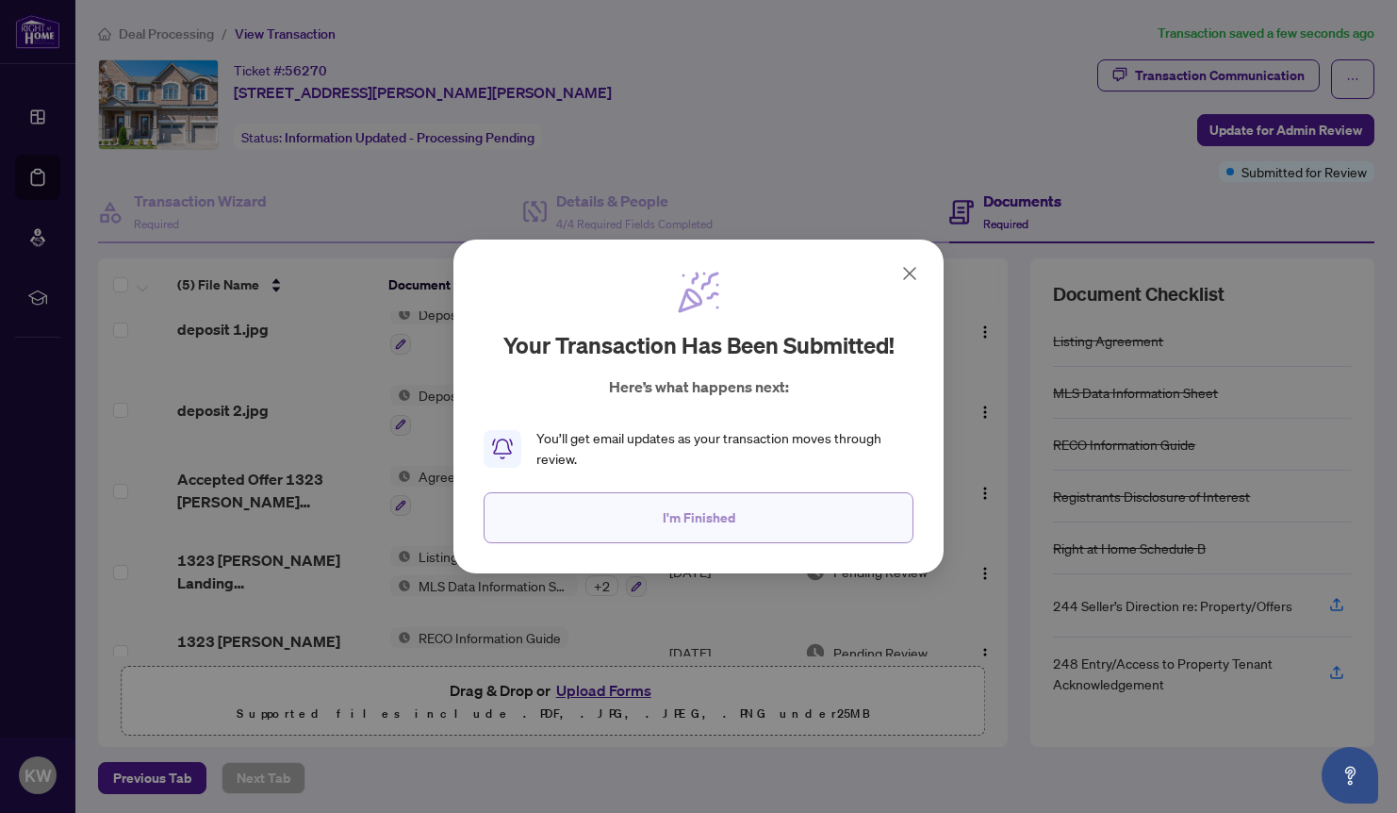
click at [705, 510] on span "I'm Finished" at bounding box center [699, 518] width 73 height 30
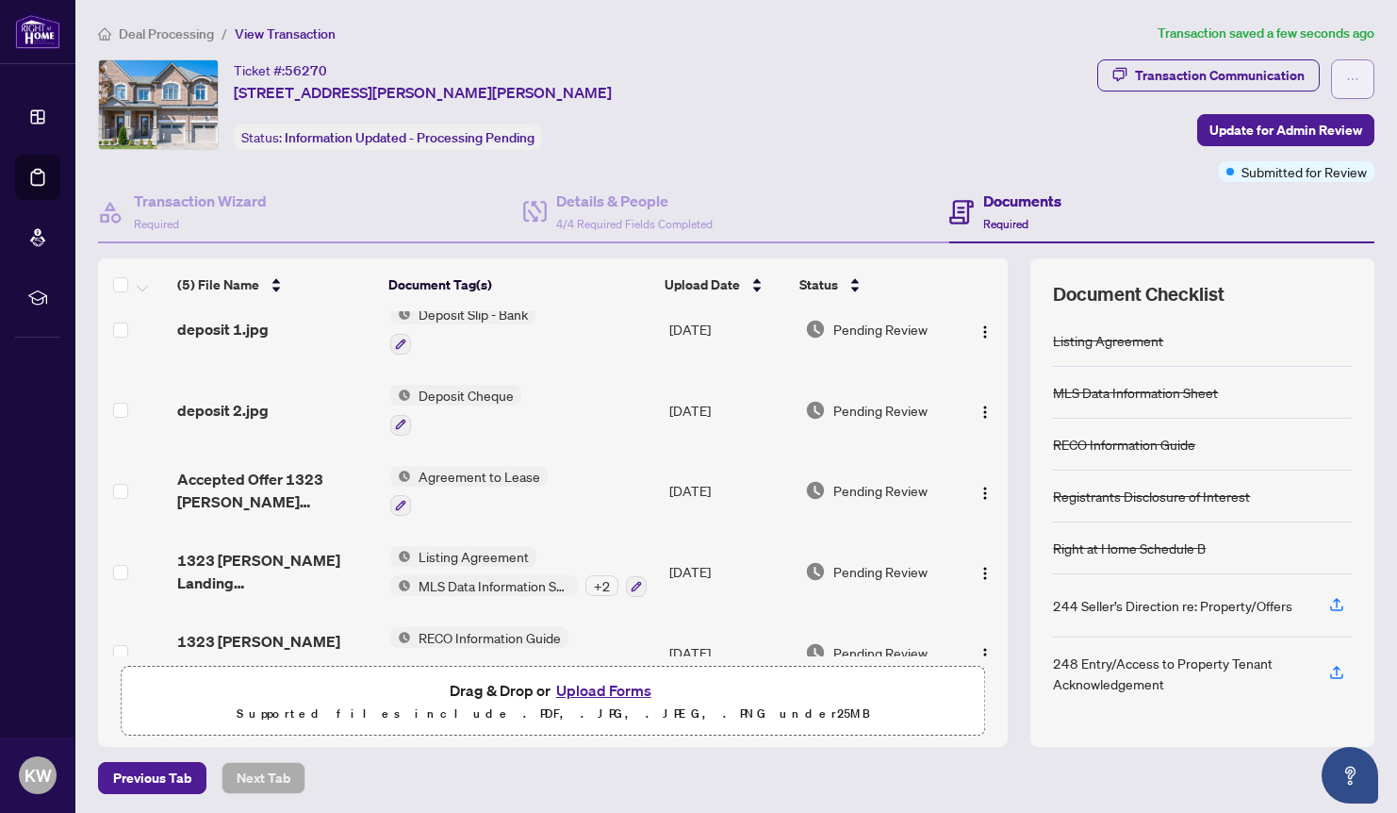
click at [1350, 76] on icon "ellipsis" at bounding box center [1352, 79] width 13 height 13
click at [1076, 151] on div "Ticket #: 56270 [STREET_ADDRESS][PERSON_NAME][PERSON_NAME] Status: Information …" at bounding box center [593, 120] width 999 height 123
click at [1177, 81] on div "Transaction Communication" at bounding box center [1220, 75] width 170 height 30
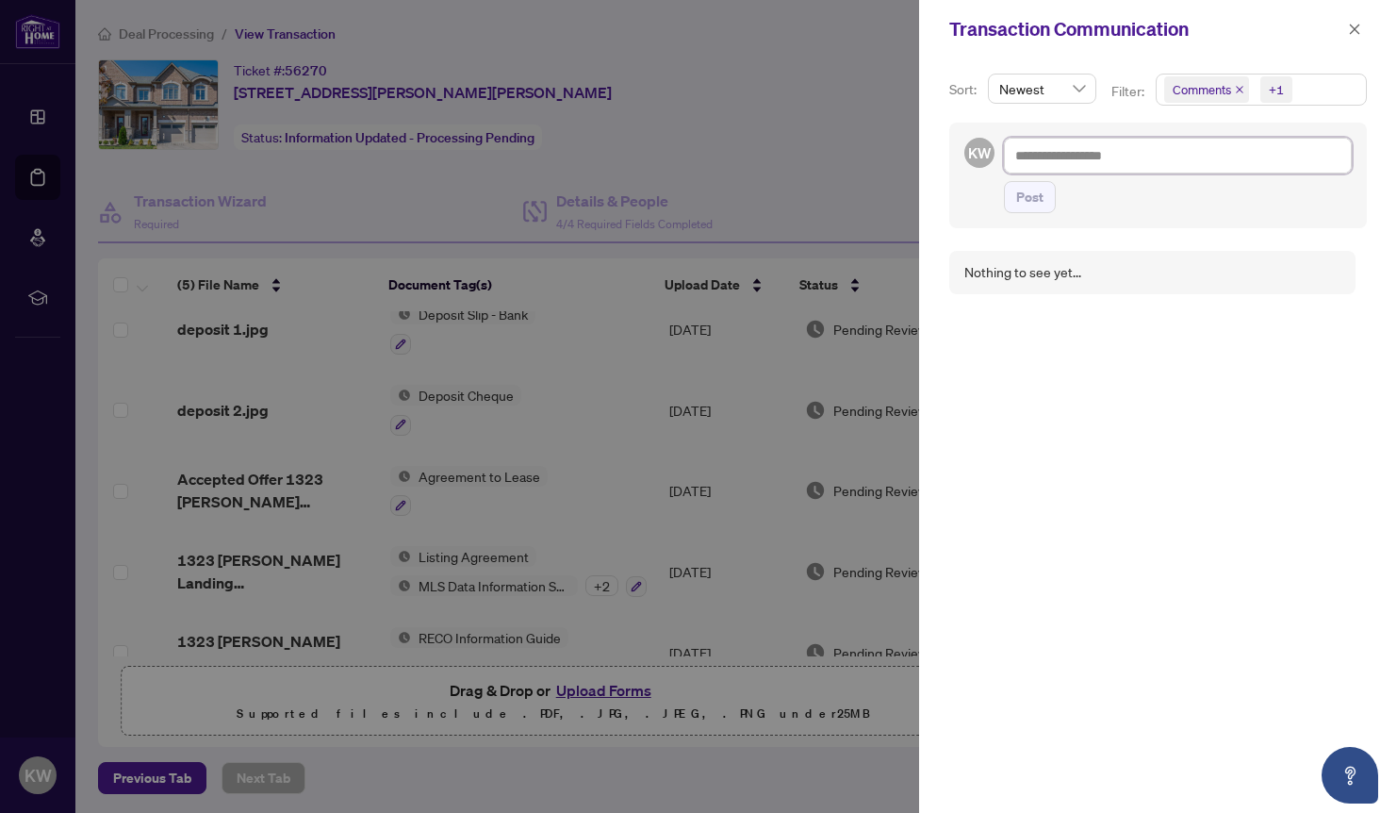
click at [1075, 154] on textarea at bounding box center [1178, 155] width 348 height 35
click at [1356, 35] on icon "close" at bounding box center [1354, 29] width 13 height 13
